Goal: Task Accomplishment & Management: Manage account settings

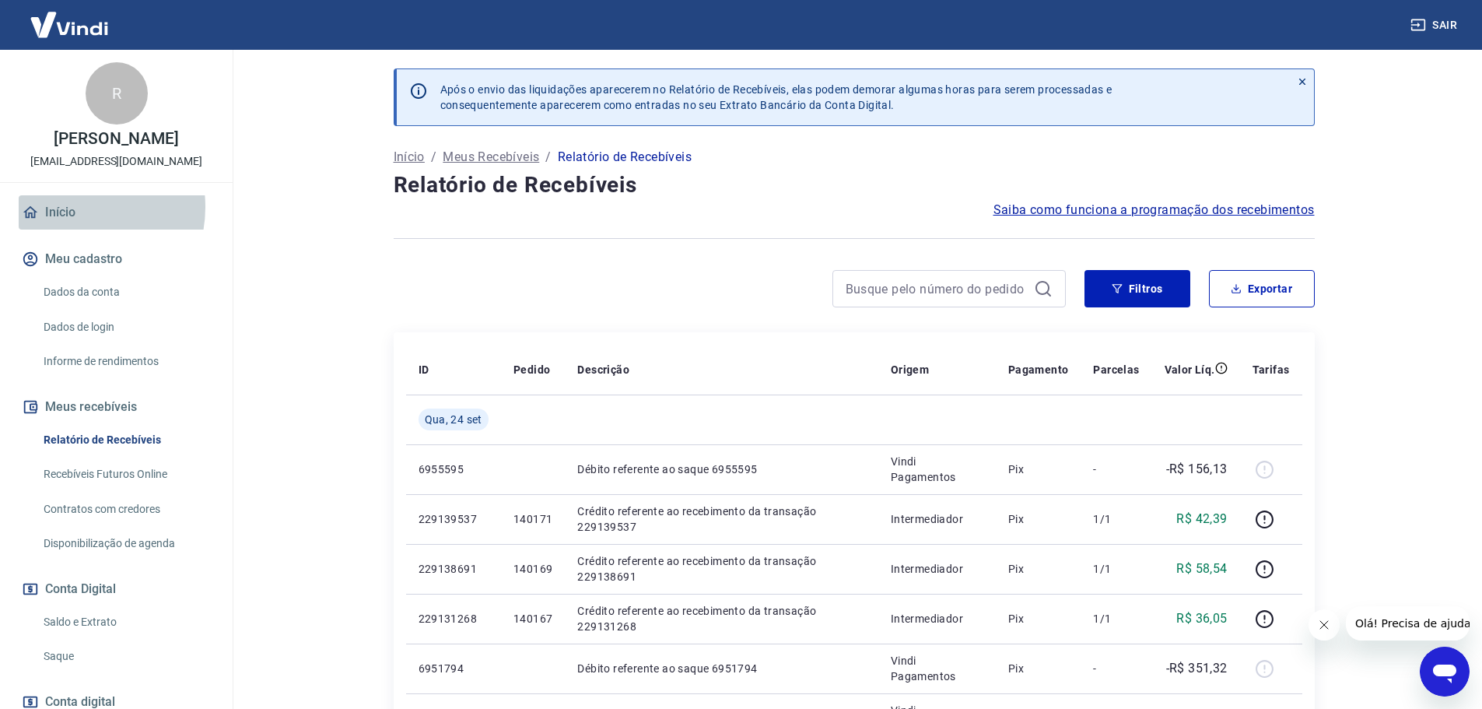
click at [74, 223] on link "Início" at bounding box center [116, 212] width 195 height 34
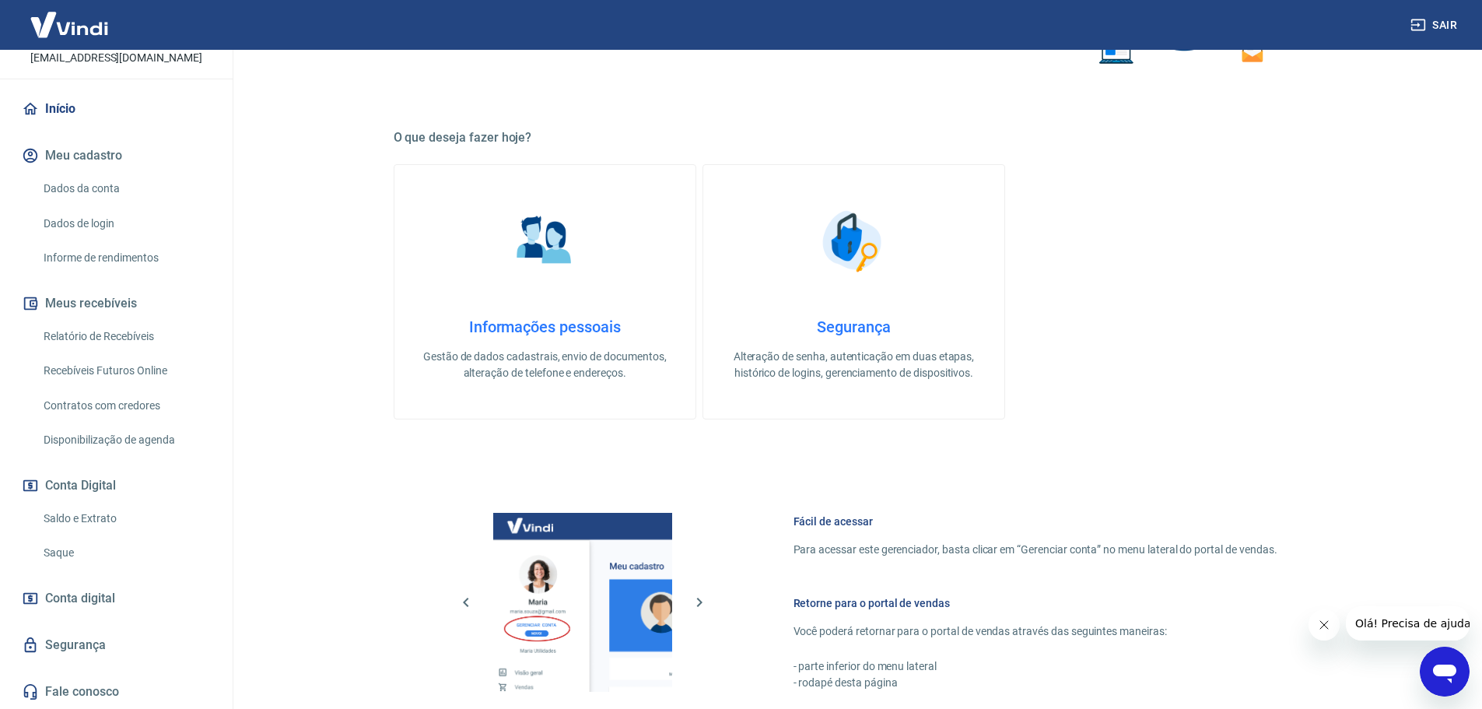
scroll to position [467, 0]
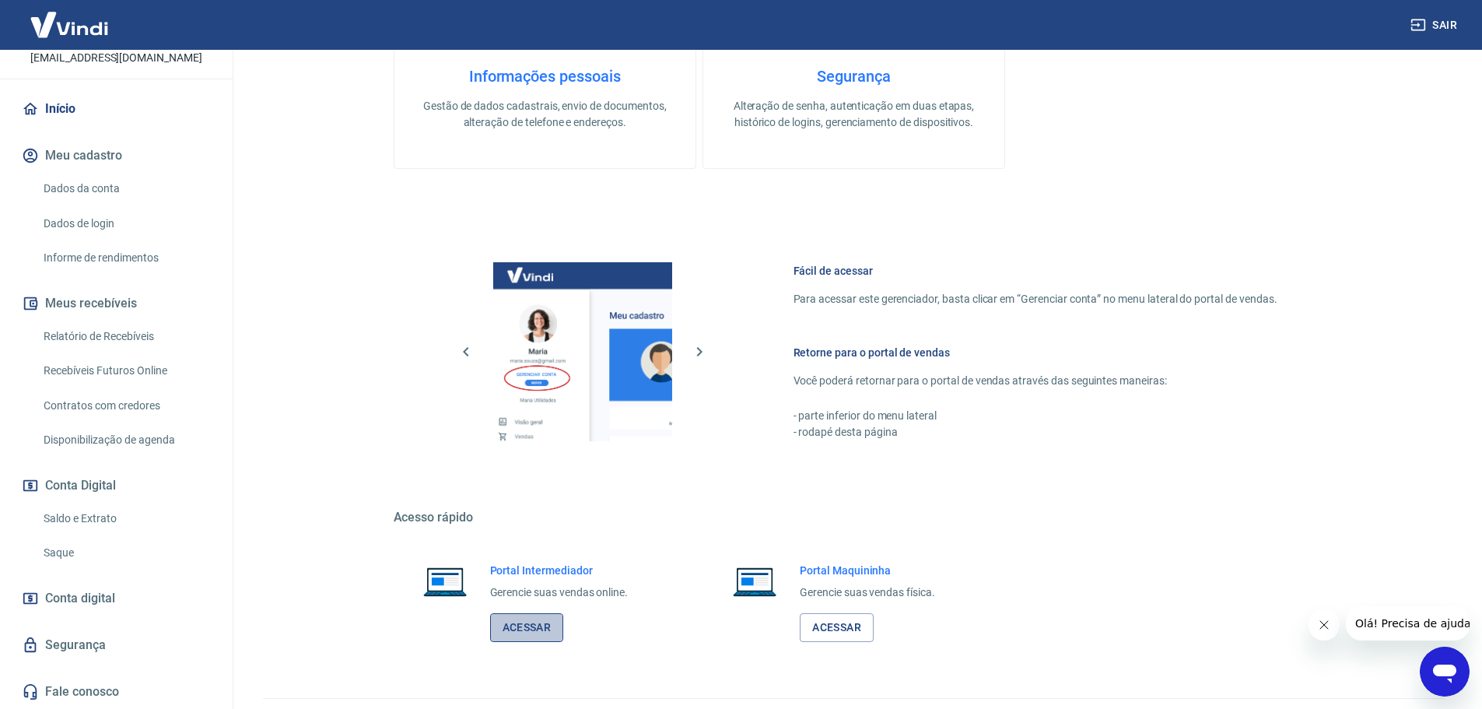
click at [504, 628] on link "Acessar" at bounding box center [527, 627] width 74 height 29
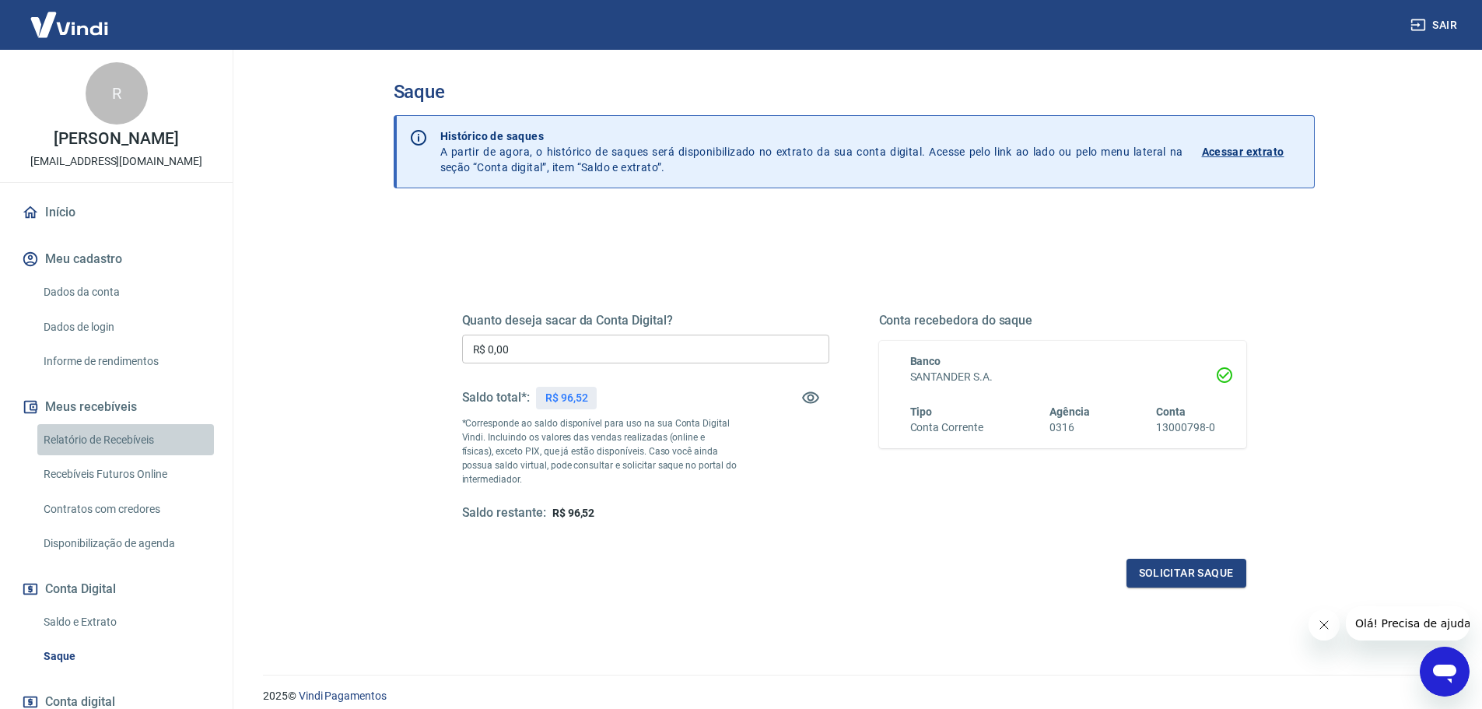
click at [131, 456] on link "Relatório de Recebíveis" at bounding box center [125, 440] width 177 height 32
